Goal: Task Accomplishment & Management: Manage account settings

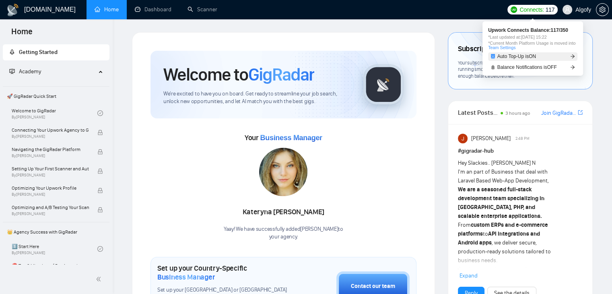
click at [571, 57] on icon "arrow-right" at bounding box center [572, 56] width 5 height 5
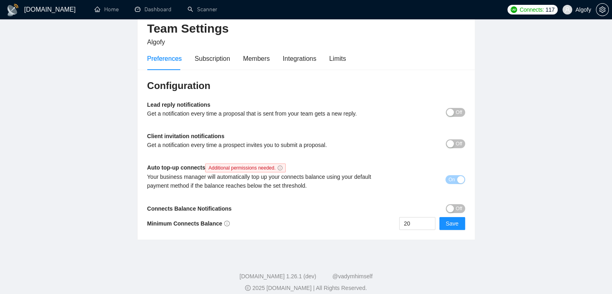
scroll to position [40, 0]
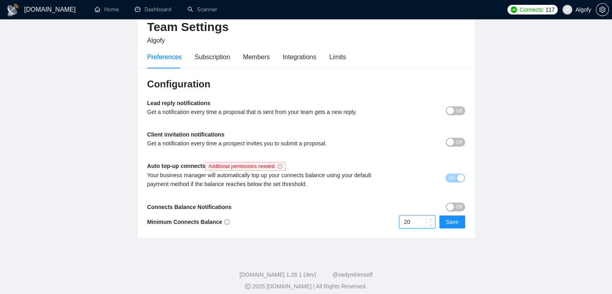
drag, startPoint x: 413, startPoint y: 224, endPoint x: 381, endPoint y: 223, distance: 32.2
click at [381, 223] on div "20 Save" at bounding box center [385, 221] width 159 height 13
drag, startPoint x: 413, startPoint y: 221, endPoint x: 397, endPoint y: 222, distance: 16.1
click at [397, 222] on div "300 Save" at bounding box center [385, 221] width 159 height 13
click at [414, 226] on input "300" at bounding box center [416, 222] width 35 height 12
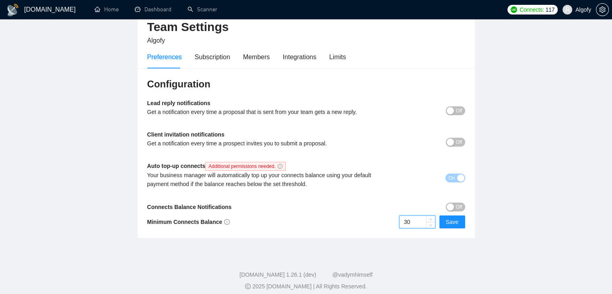
type input "3"
type input "100"
click at [452, 222] on span "Save" at bounding box center [452, 221] width 13 height 9
click at [220, 62] on div "Subscription" at bounding box center [212, 56] width 35 height 23
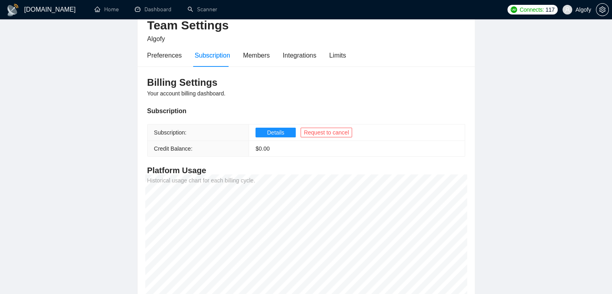
scroll to position [4, 0]
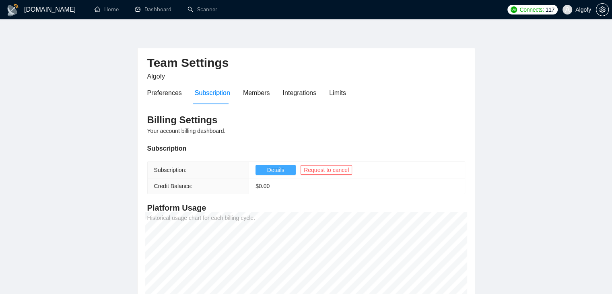
click at [276, 171] on span "Details" at bounding box center [275, 169] width 17 height 9
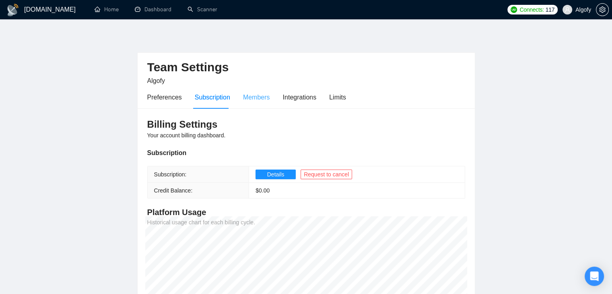
click at [260, 105] on div "Members" at bounding box center [256, 97] width 27 height 23
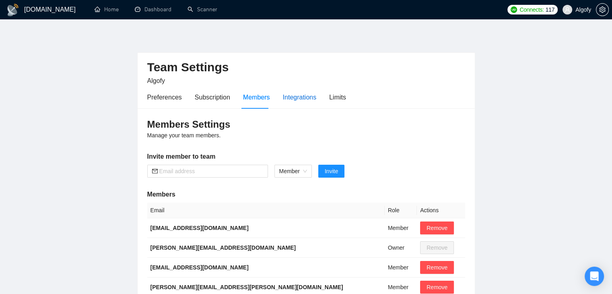
click at [289, 97] on div "Integrations" at bounding box center [300, 97] width 34 height 10
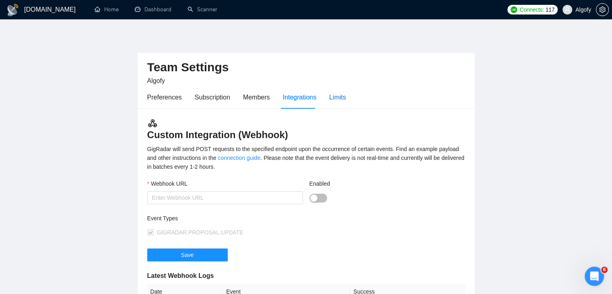
click at [331, 96] on div "Limits" at bounding box center [337, 97] width 17 height 10
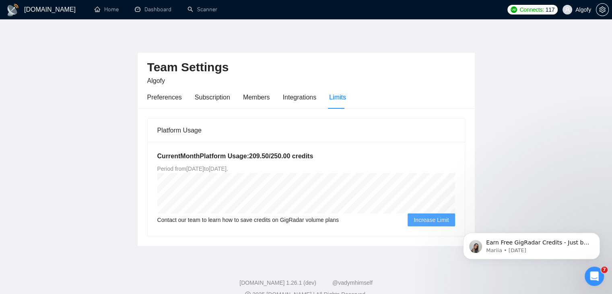
click at [175, 127] on div "Platform Usage" at bounding box center [306, 130] width 298 height 23
click at [198, 160] on h5 "Current Month Platform Usage: 209.50 / 250.00 credits" at bounding box center [306, 156] width 298 height 10
click at [241, 158] on h5 "Current Month Platform Usage: 209.50 / 250.00 credits" at bounding box center [306, 156] width 298 height 10
click at [293, 158] on h5 "Current Month Platform Usage: 209.50 / 250.00 credits" at bounding box center [306, 156] width 298 height 10
click at [304, 157] on h5 "Current Month Platform Usage: 209.50 / 250.00 credits" at bounding box center [306, 156] width 298 height 10
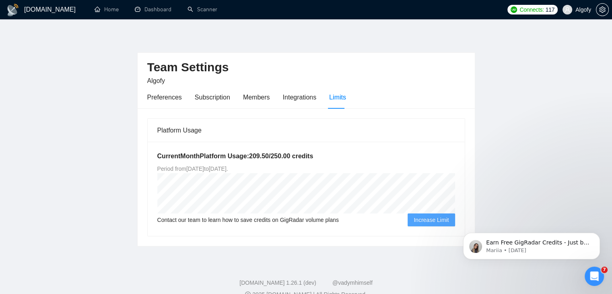
click at [191, 170] on span "Period from Sat Sep 06 2025 to Mon Oct 06 2025 ." at bounding box center [192, 168] width 71 height 6
click at [242, 157] on h5 "Current Month Platform Usage: 209.50 / 250.00 credits" at bounding box center [306, 156] width 298 height 10
click at [594, 279] on icon "Open Intercom Messenger" at bounding box center [592, 274] width 13 height 13
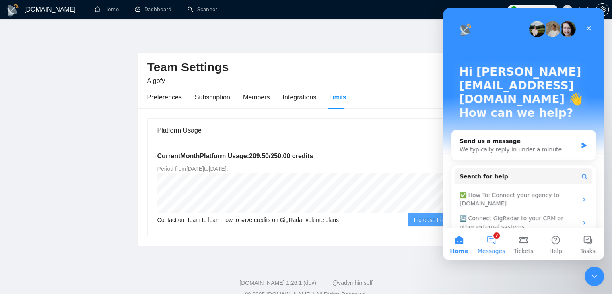
click at [494, 242] on button "7 Messages" at bounding box center [491, 244] width 32 height 32
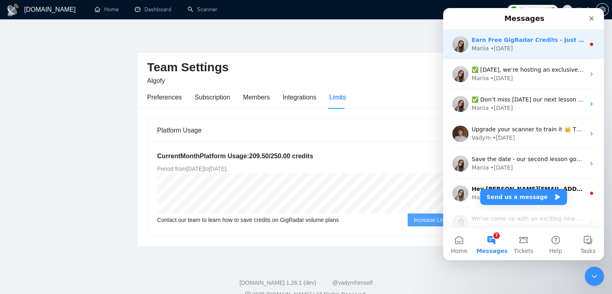
click at [533, 49] on div "Mariia • 9w ago" at bounding box center [527, 48] width 113 height 8
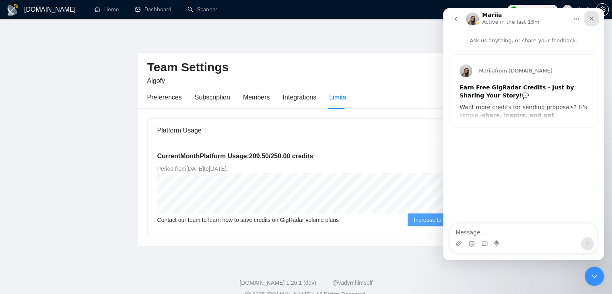
click at [590, 18] on icon "Close" at bounding box center [591, 18] width 4 height 4
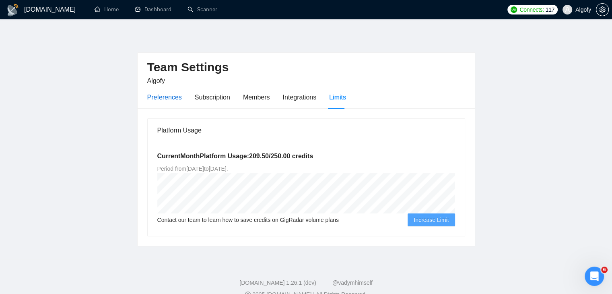
click at [164, 99] on div "Preferences" at bounding box center [164, 97] width 35 height 10
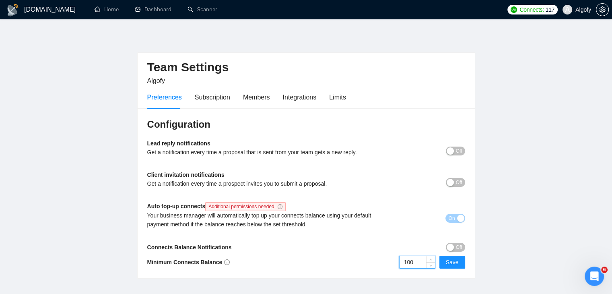
drag, startPoint x: 424, startPoint y: 262, endPoint x: 384, endPoint y: 262, distance: 39.8
click at [384, 262] on div "100 Save" at bounding box center [385, 261] width 159 height 13
type input "200"
click at [449, 265] on span "Save" at bounding box center [452, 261] width 13 height 9
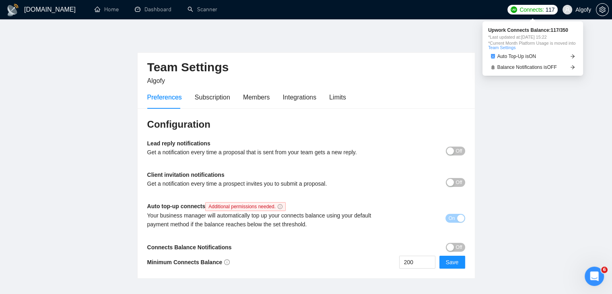
click at [510, 49] on link "Team Settings" at bounding box center [501, 47] width 27 height 5
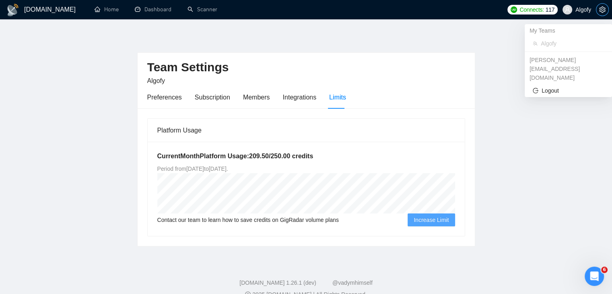
click at [598, 12] on span "setting" at bounding box center [602, 9] width 12 height 6
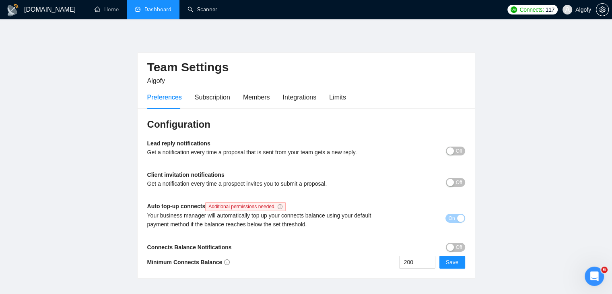
click at [155, 10] on link "Dashboard" at bounding box center [153, 9] width 37 height 7
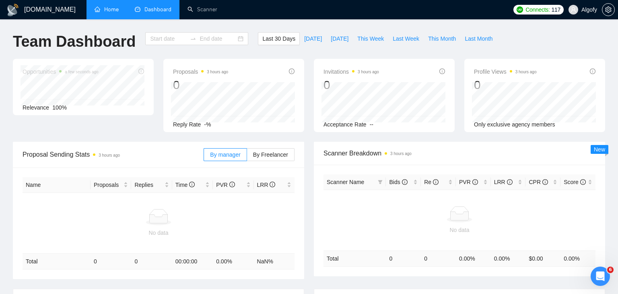
type input "2025-09-03"
type input "2025-10-03"
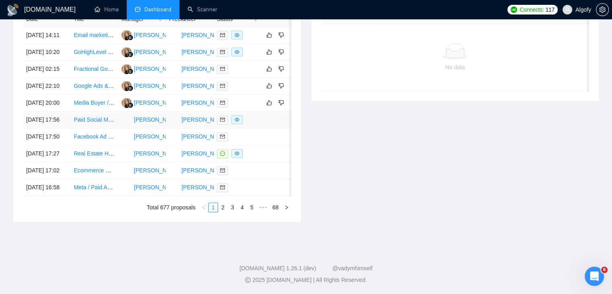
scroll to position [425, 0]
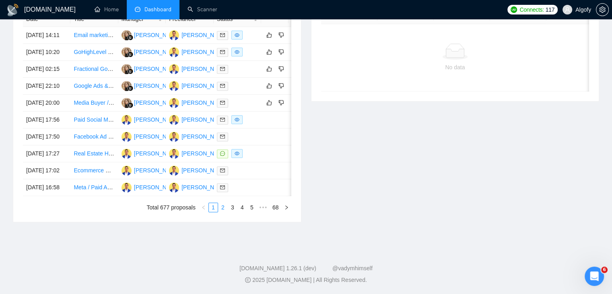
click at [227, 207] on link "2" at bounding box center [222, 207] width 9 height 9
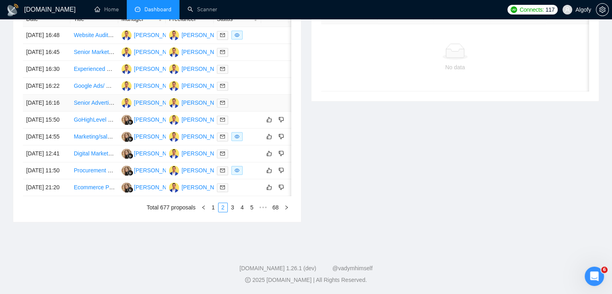
scroll to position [385, 0]
click at [212, 212] on link "1" at bounding box center [213, 207] width 9 height 9
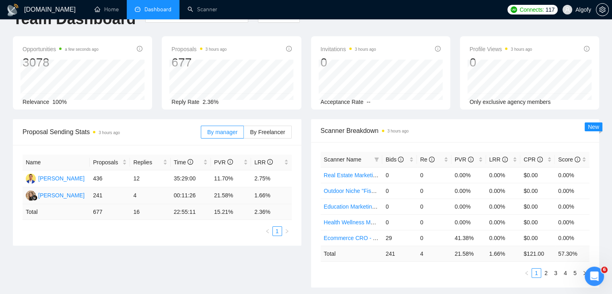
scroll to position [0, 0]
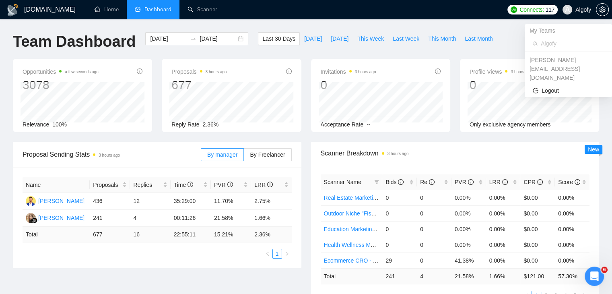
click at [568, 12] on icon "user" at bounding box center [567, 10] width 6 height 6
click at [604, 5] on button "button" at bounding box center [602, 9] width 13 height 13
